Goal: Find specific page/section: Find specific page/section

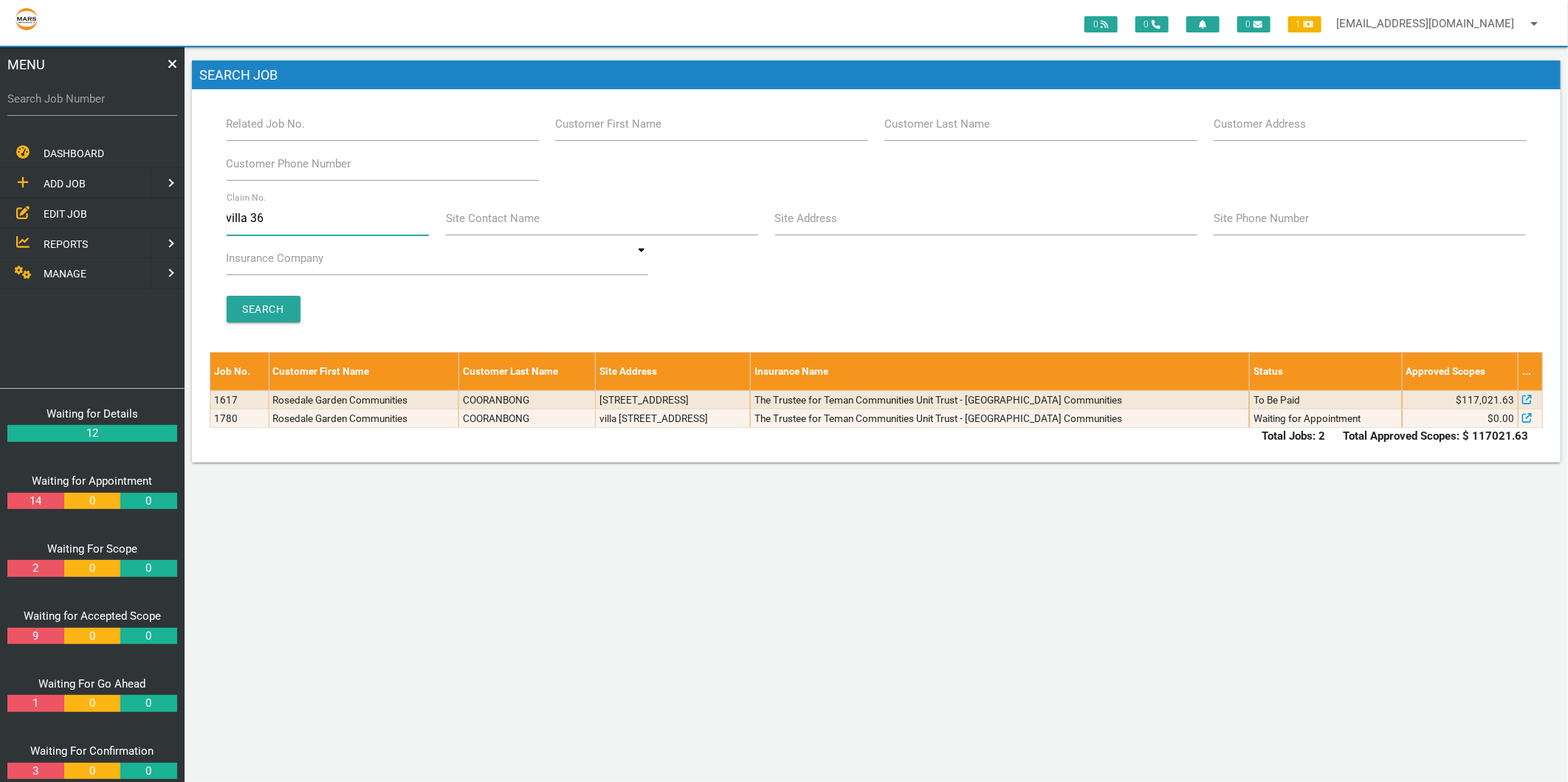
click at [273, 216] on input "villa 36" at bounding box center [328, 219] width 203 height 34
type input "v"
click at [787, 218] on label "Site Address" at bounding box center [807, 219] width 63 height 17
click at [787, 218] on input "Site Address" at bounding box center [987, 219] width 422 height 34
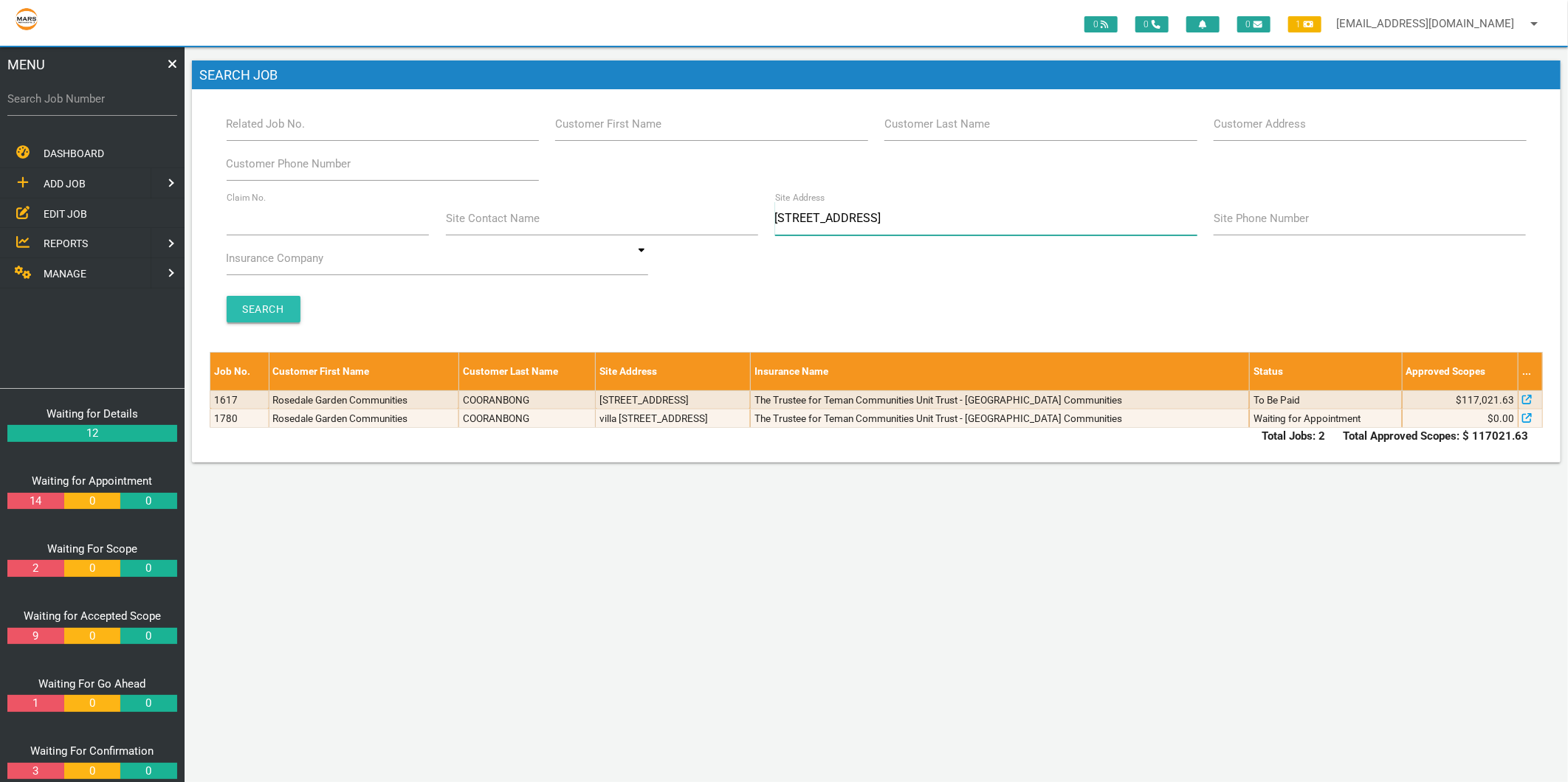
type input "55 Hunter St"
click at [283, 302] on input "Search" at bounding box center [263, 308] width 74 height 26
